Goal: Use online tool/utility

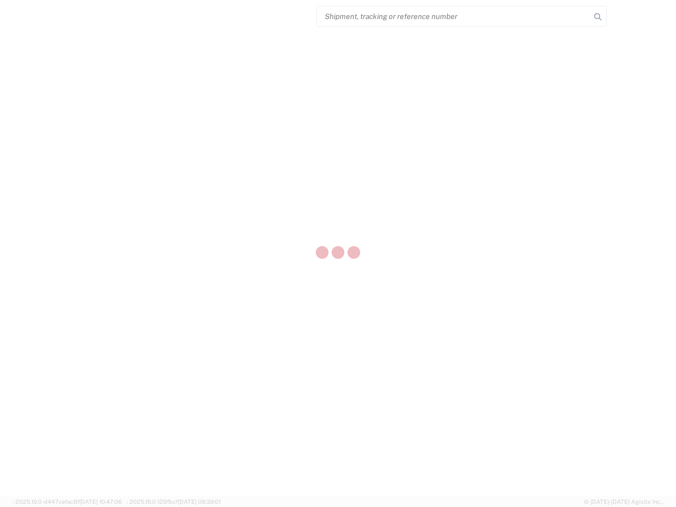
select select "US"
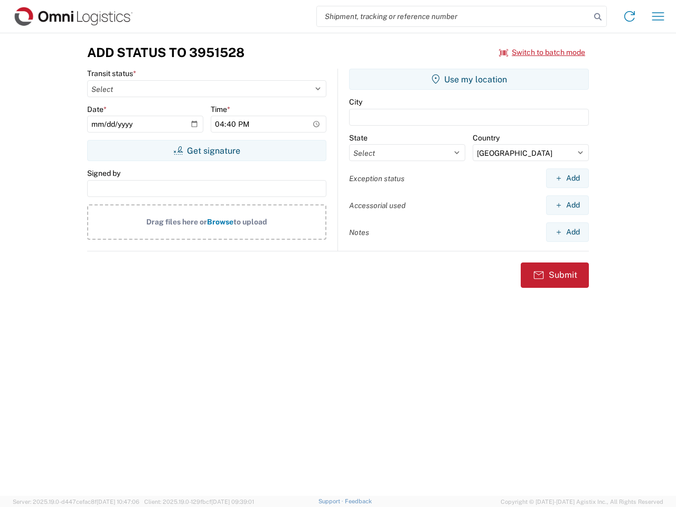
click at [454, 16] on input "search" at bounding box center [454, 16] width 274 height 20
click at [598, 17] on icon at bounding box center [598, 17] width 15 height 15
click at [630, 16] on icon at bounding box center [629, 16] width 17 height 17
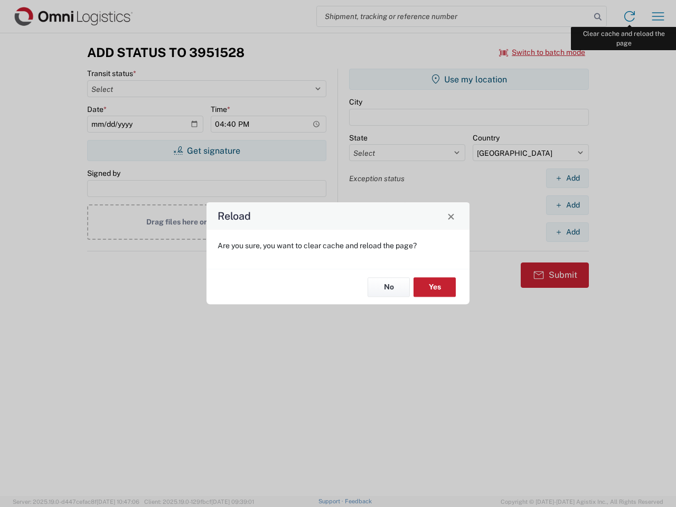
click at [658, 16] on div "Reload Are you sure, you want to clear cache and reload the page? No Yes" at bounding box center [338, 253] width 676 height 507
click at [543, 52] on div "Reload Are you sure, you want to clear cache and reload the page? No Yes" at bounding box center [338, 253] width 676 height 507
click at [207, 151] on div "Reload Are you sure, you want to clear cache and reload the page? No Yes" at bounding box center [338, 253] width 676 height 507
click at [469, 79] on div "Reload Are you sure, you want to clear cache and reload the page? No Yes" at bounding box center [338, 253] width 676 height 507
click at [567, 178] on div "Reload Are you sure, you want to clear cache and reload the page? No Yes" at bounding box center [338, 253] width 676 height 507
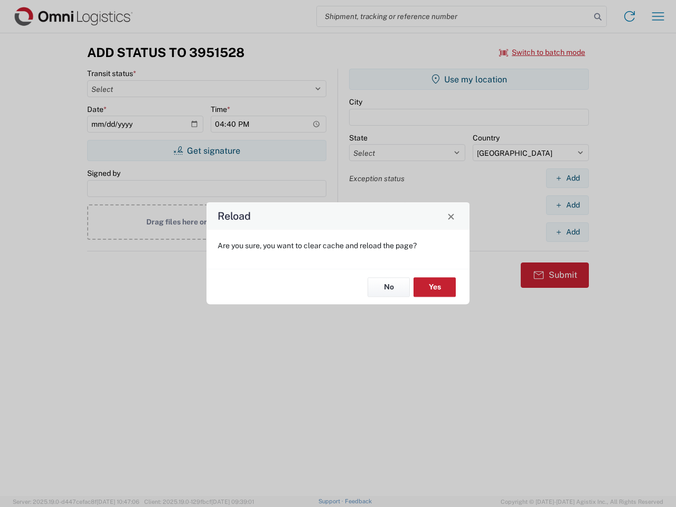
click at [567, 205] on div "Reload Are you sure, you want to clear cache and reload the page? No Yes" at bounding box center [338, 253] width 676 height 507
click at [567, 232] on div "Reload Are you sure, you want to clear cache and reload the page? No Yes" at bounding box center [338, 253] width 676 height 507
